Goal: Task Accomplishment & Management: Use online tool/utility

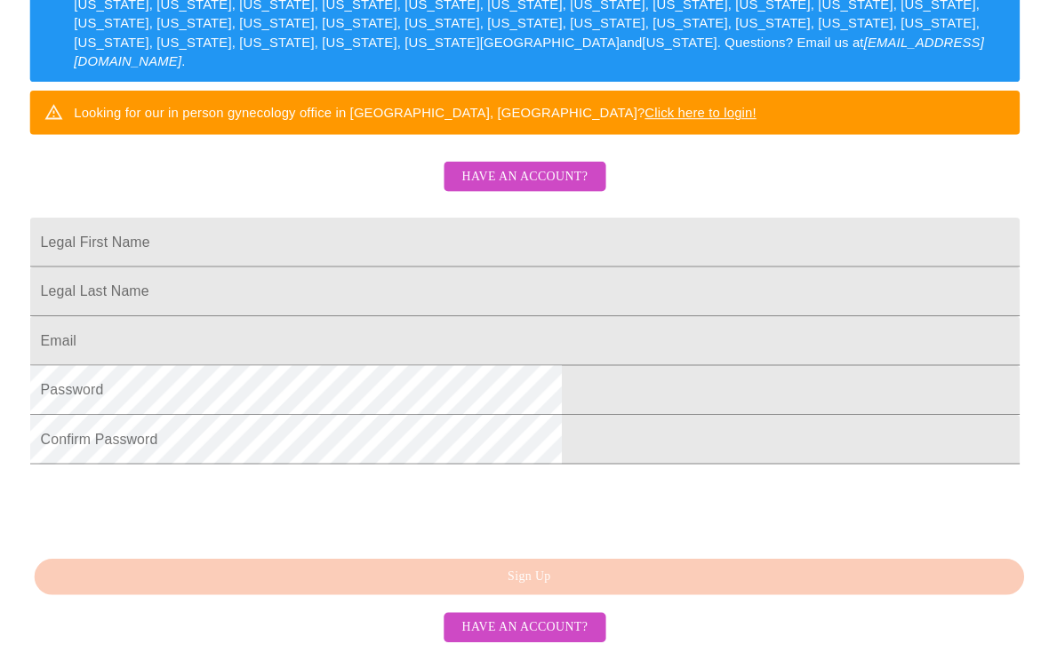
scroll to position [452, 0]
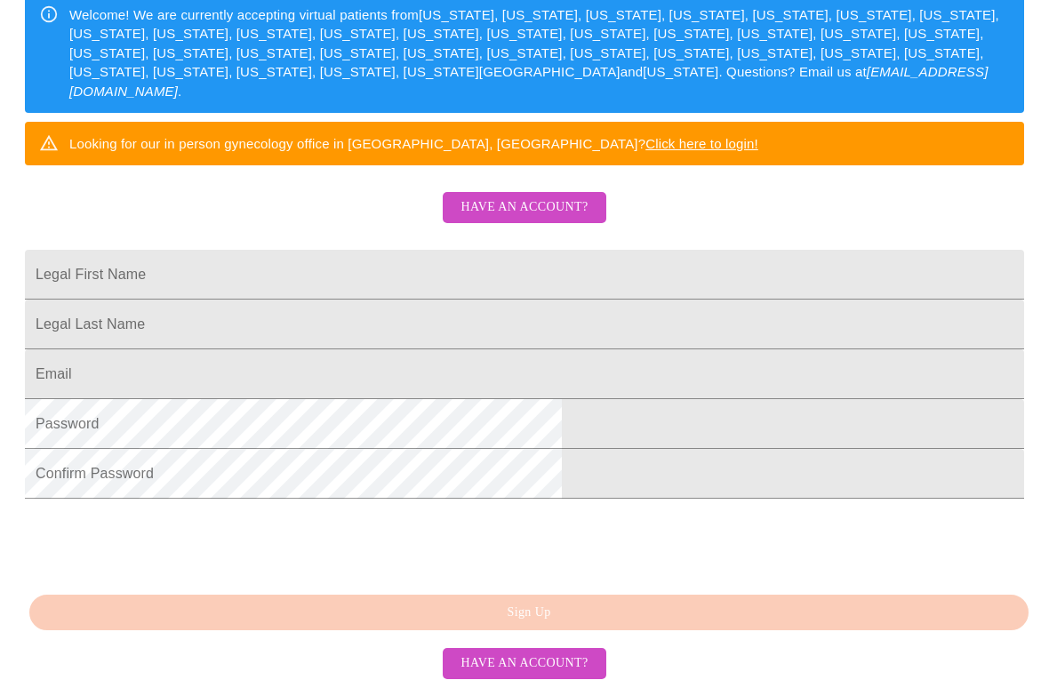
click at [577, 196] on span "Have an account?" at bounding box center [523, 207] width 127 height 22
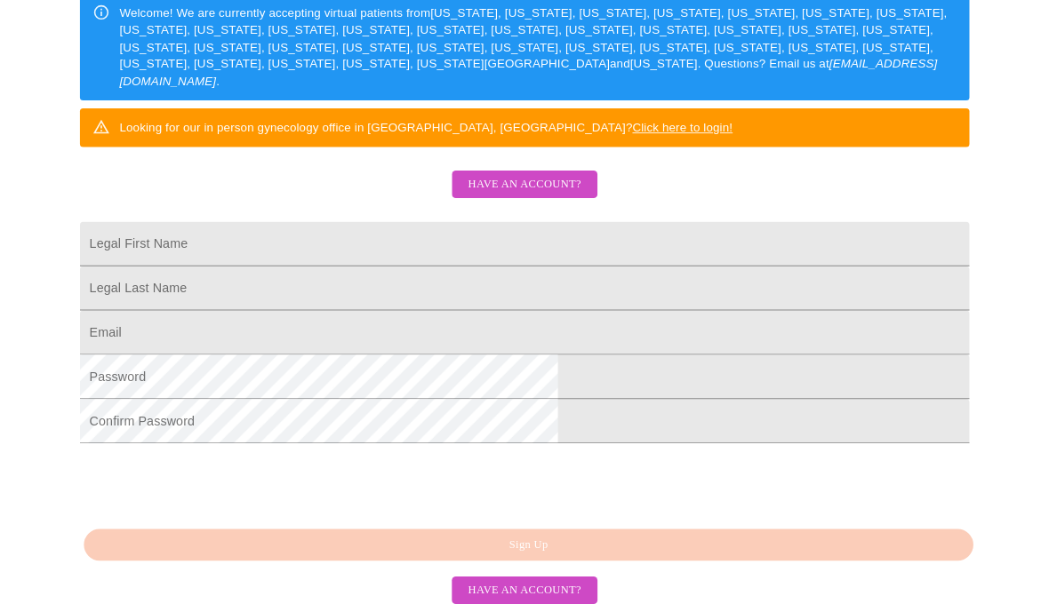
scroll to position [18, 0]
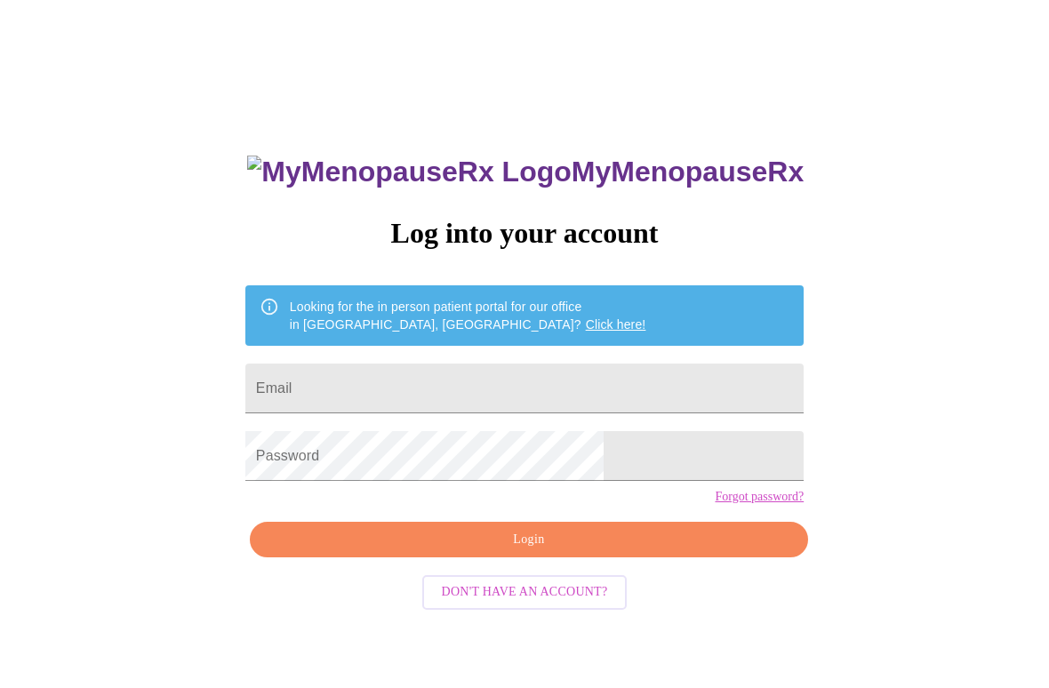
click at [539, 376] on input "Email" at bounding box center [524, 389] width 558 height 50
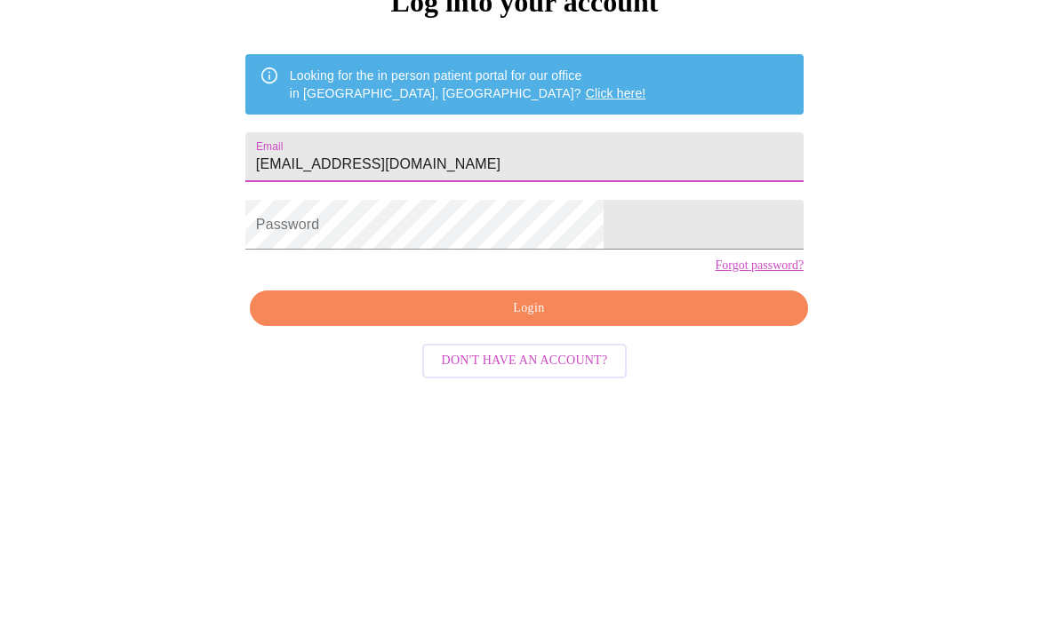
type input "[EMAIL_ADDRESS][DOMAIN_NAME]"
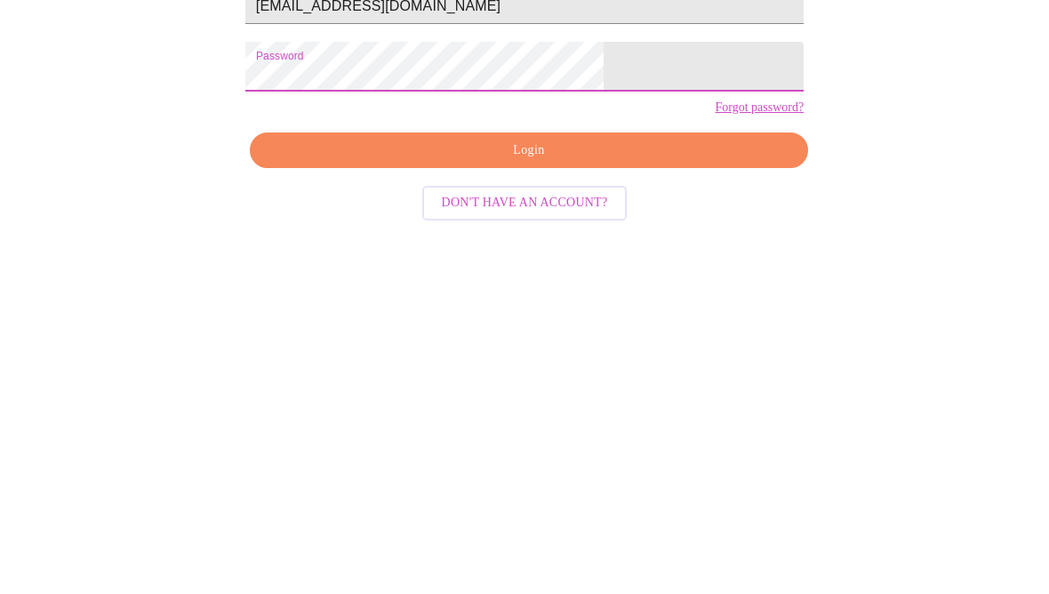
click at [670, 474] on span "Login" at bounding box center [528, 485] width 517 height 22
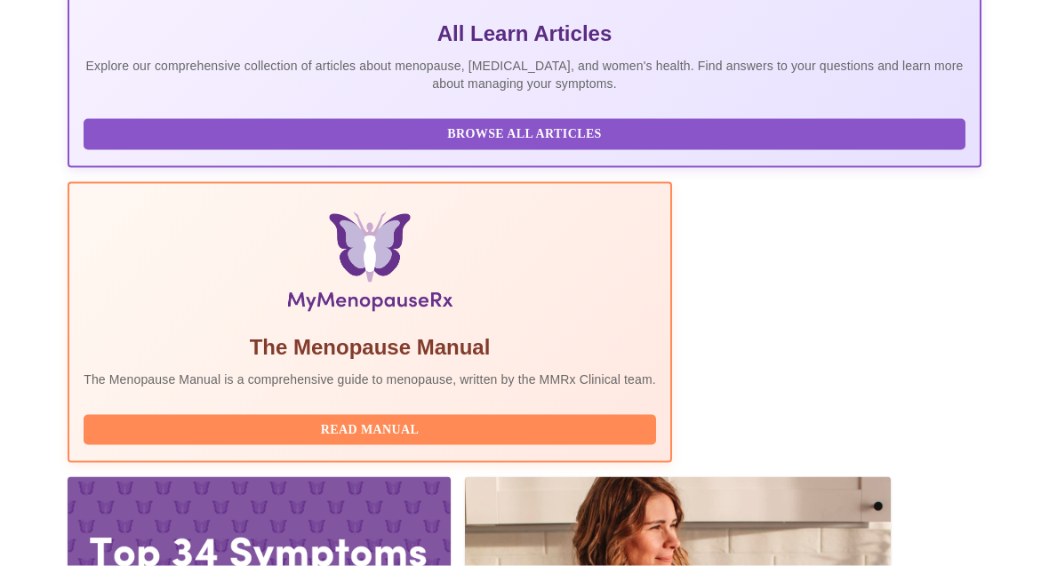
scroll to position [555, 0]
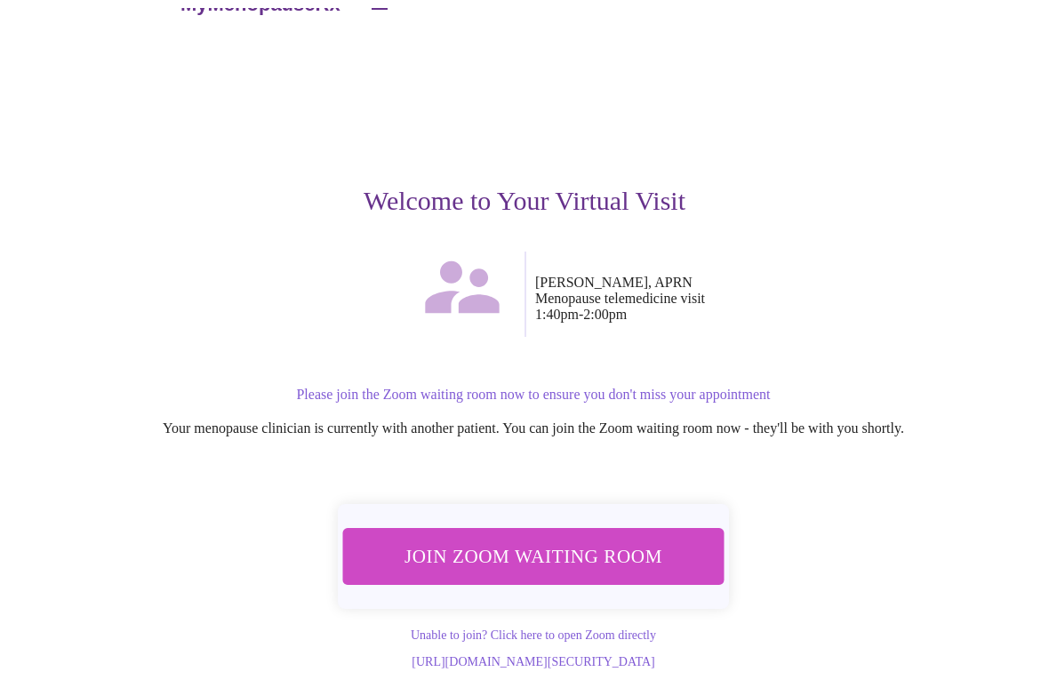
scroll to position [41, 0]
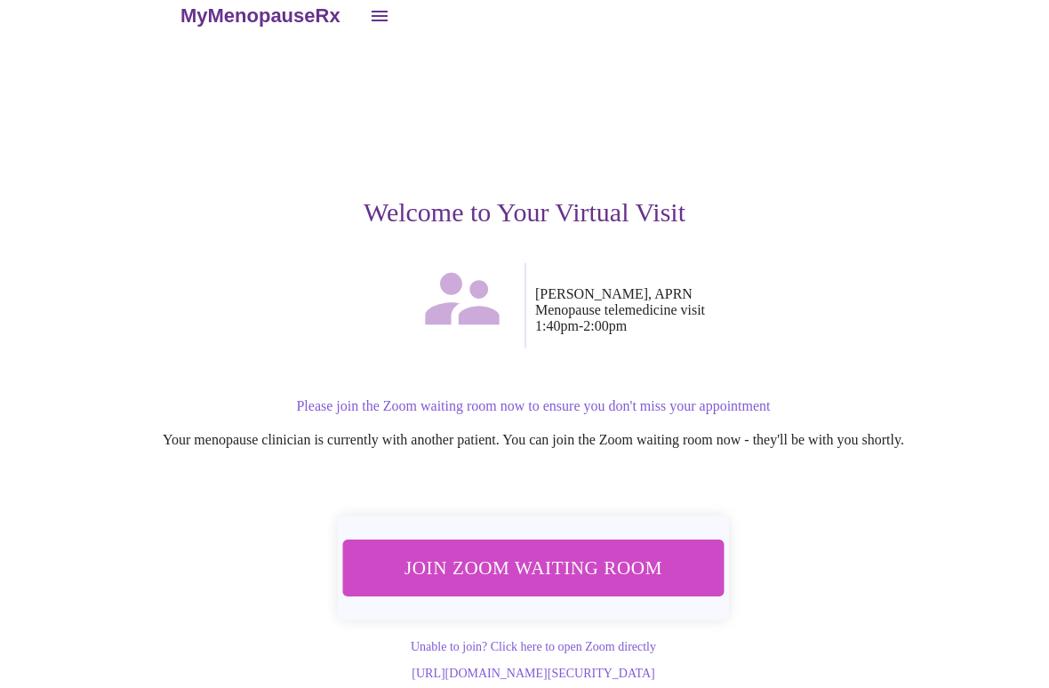
click at [664, 552] on span "Join Zoom Waiting Room" at bounding box center [533, 568] width 334 height 33
